Goal: Task Accomplishment & Management: Complete application form

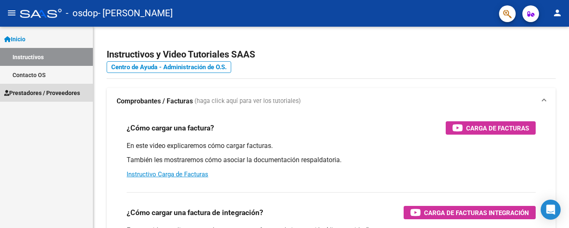
click at [39, 92] on span "Prestadores / Proveedores" at bounding box center [42, 92] width 76 height 9
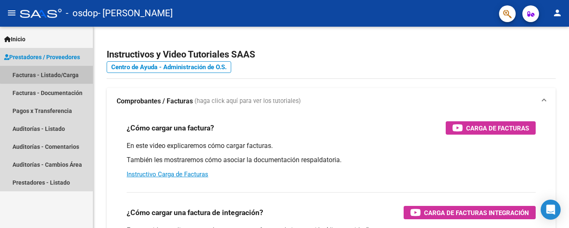
click at [68, 72] on link "Facturas - Listado/Carga" at bounding box center [46, 75] width 93 height 18
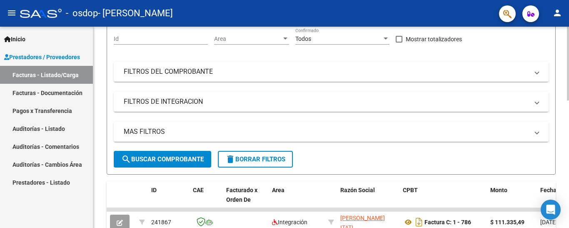
scroll to position [101, 0]
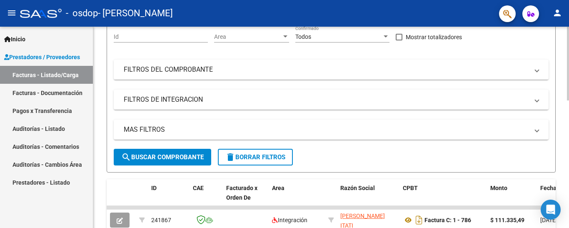
click at [569, 95] on div at bounding box center [568, 102] width 2 height 74
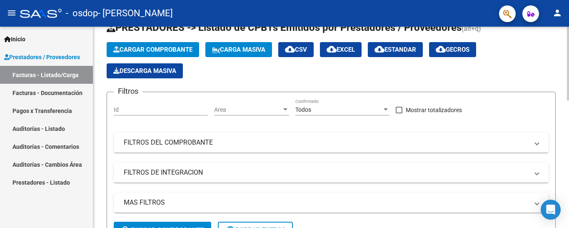
scroll to position [0, 0]
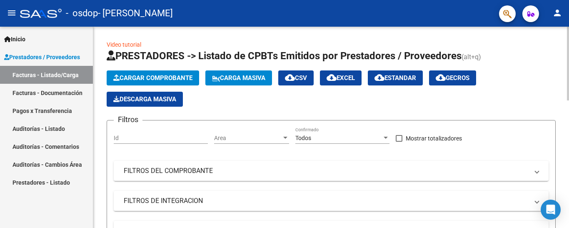
click at [567, 21] on div "menu - osdop - [PERSON_NAME] ITATI person Inicio Instructivos Contacto OS Prest…" at bounding box center [284, 114] width 569 height 228
click at [162, 75] on span "Cargar Comprobante" at bounding box center [152, 77] width 79 height 7
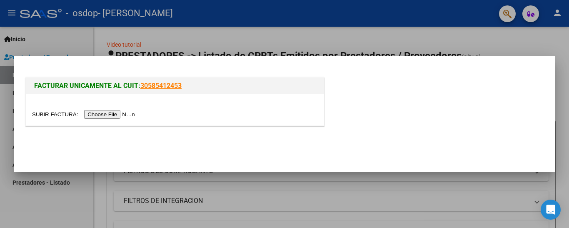
click at [123, 113] on input "file" at bounding box center [84, 114] width 105 height 9
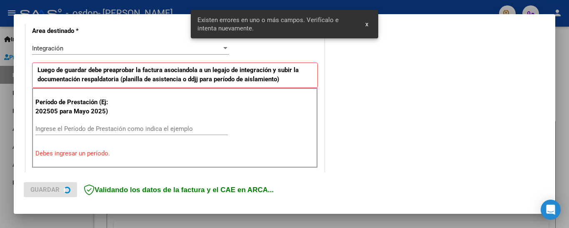
scroll to position [200, 0]
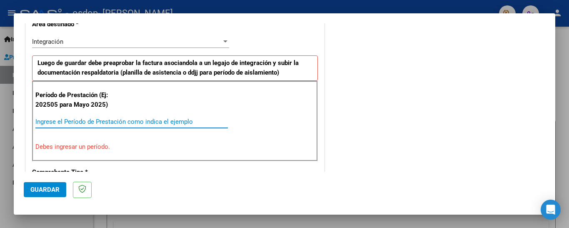
click at [107, 122] on input "Ingrese el Período de Prestación como indica el ejemplo" at bounding box center [131, 121] width 192 height 7
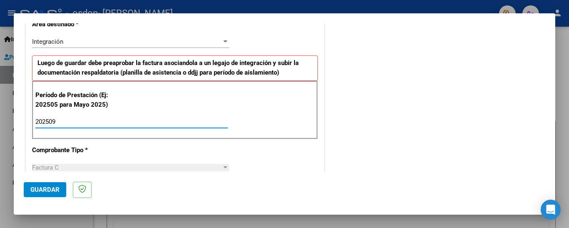
type input "202509"
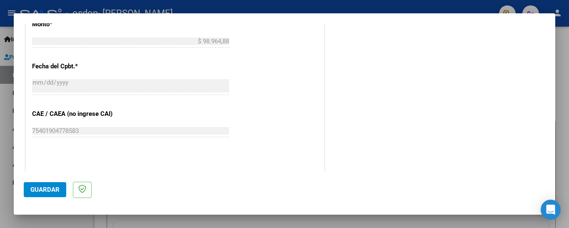
scroll to position [455, 0]
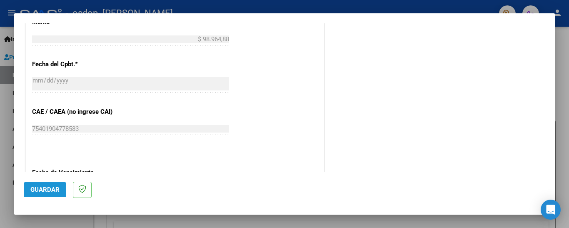
click at [47, 189] on span "Guardar" at bounding box center [44, 189] width 29 height 7
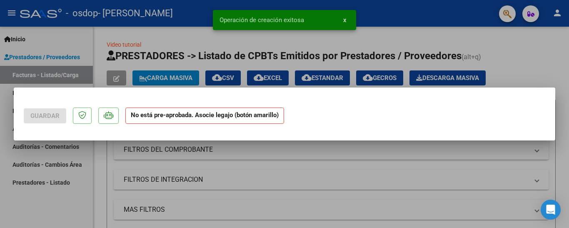
scroll to position [0, 0]
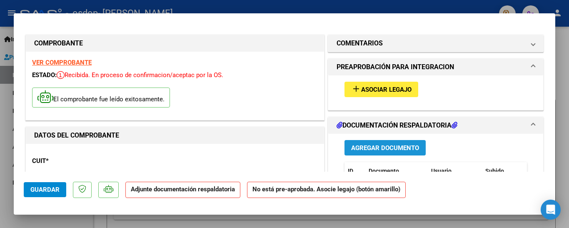
click at [402, 149] on span "Agregar Documento" at bounding box center [385, 147] width 68 height 7
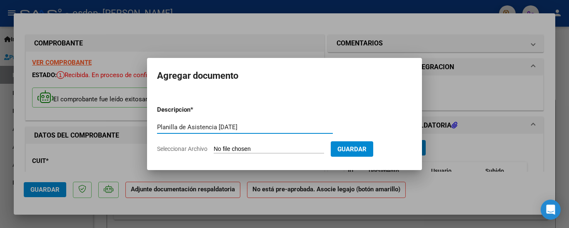
type input "Planilla de Asistencia [DATE]"
click at [202, 149] on span "Seleccionar Archivo" at bounding box center [182, 148] width 50 height 7
click at [214, 149] on input "Seleccionar Archivo" at bounding box center [269, 149] width 110 height 8
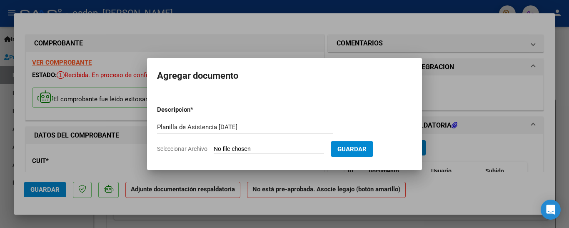
type input "C:\fakepath\[PERSON_NAME].pdf"
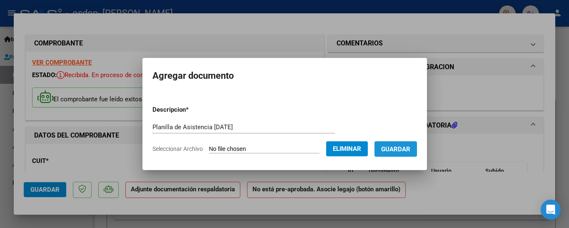
click at [406, 149] on span "Guardar" at bounding box center [395, 148] width 29 height 7
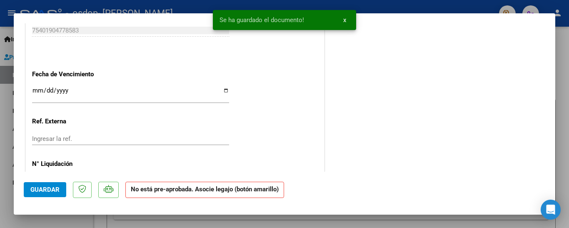
scroll to position [576, 0]
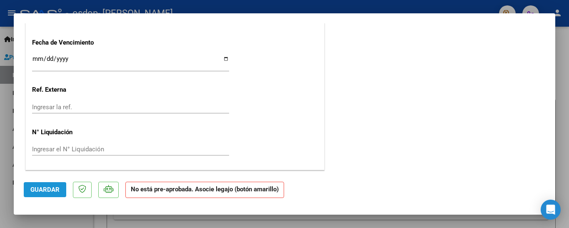
click at [38, 192] on span "Guardar" at bounding box center [44, 189] width 29 height 7
click at [558, 72] on div at bounding box center [284, 114] width 569 height 228
type input "$ 0,00"
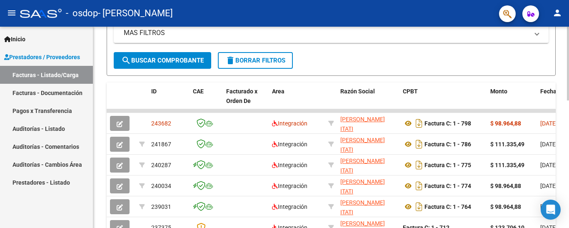
scroll to position [200, 0]
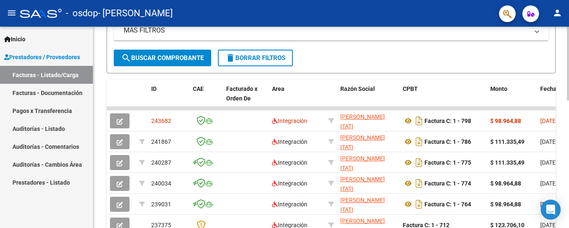
click at [569, 145] on div at bounding box center [568, 139] width 2 height 74
